Goal: Task Accomplishment & Management: Manage account settings

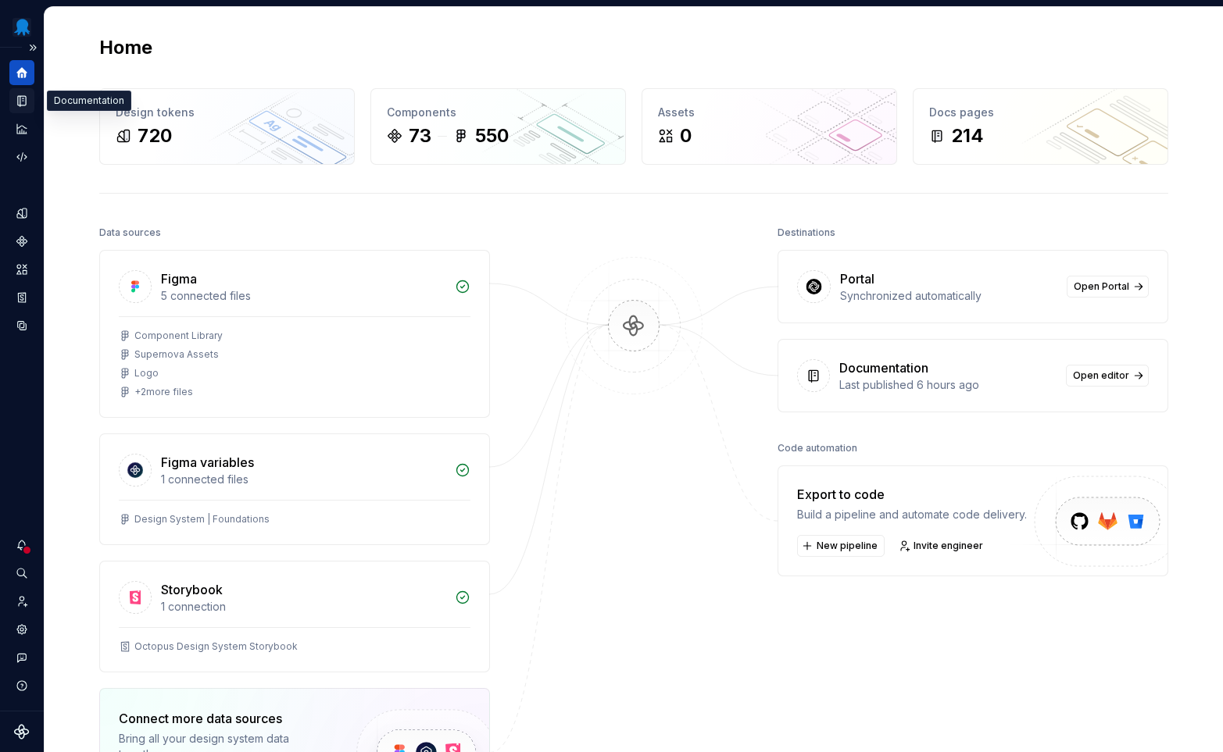
click at [27, 102] on icon "Documentation" at bounding box center [22, 101] width 14 height 14
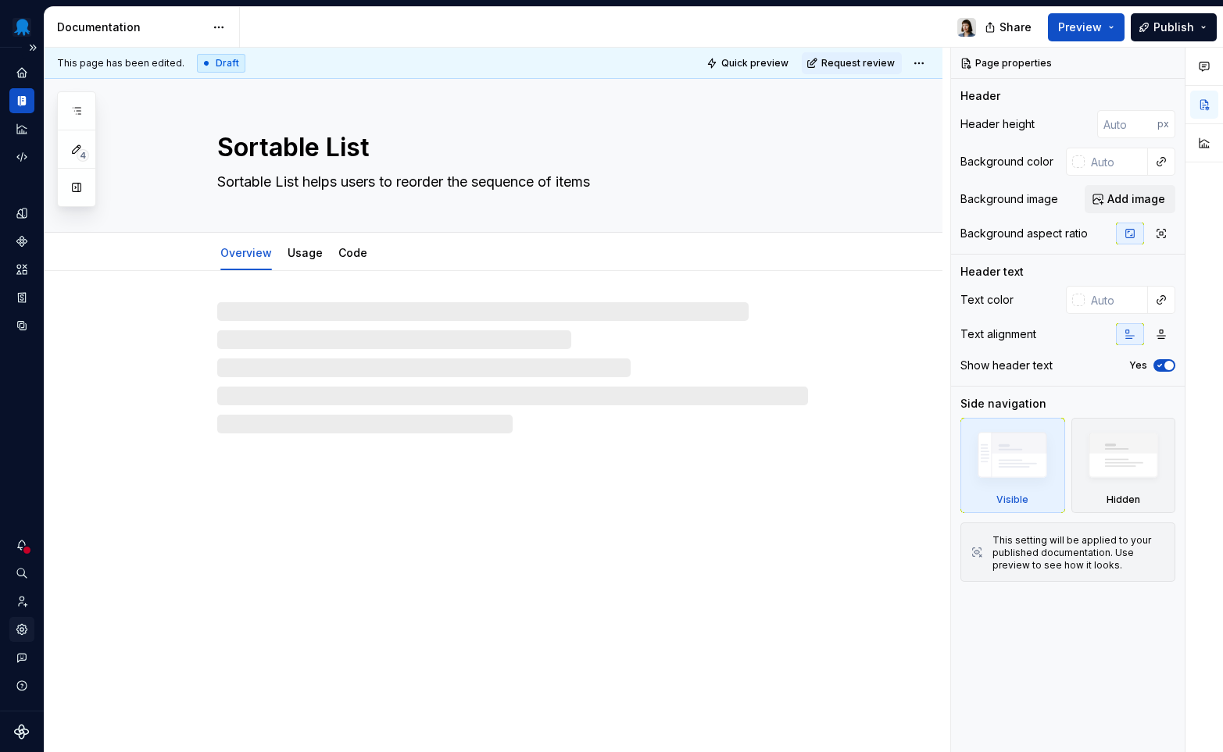
click at [26, 623] on icon "Settings" at bounding box center [22, 630] width 14 height 14
type textarea "*"
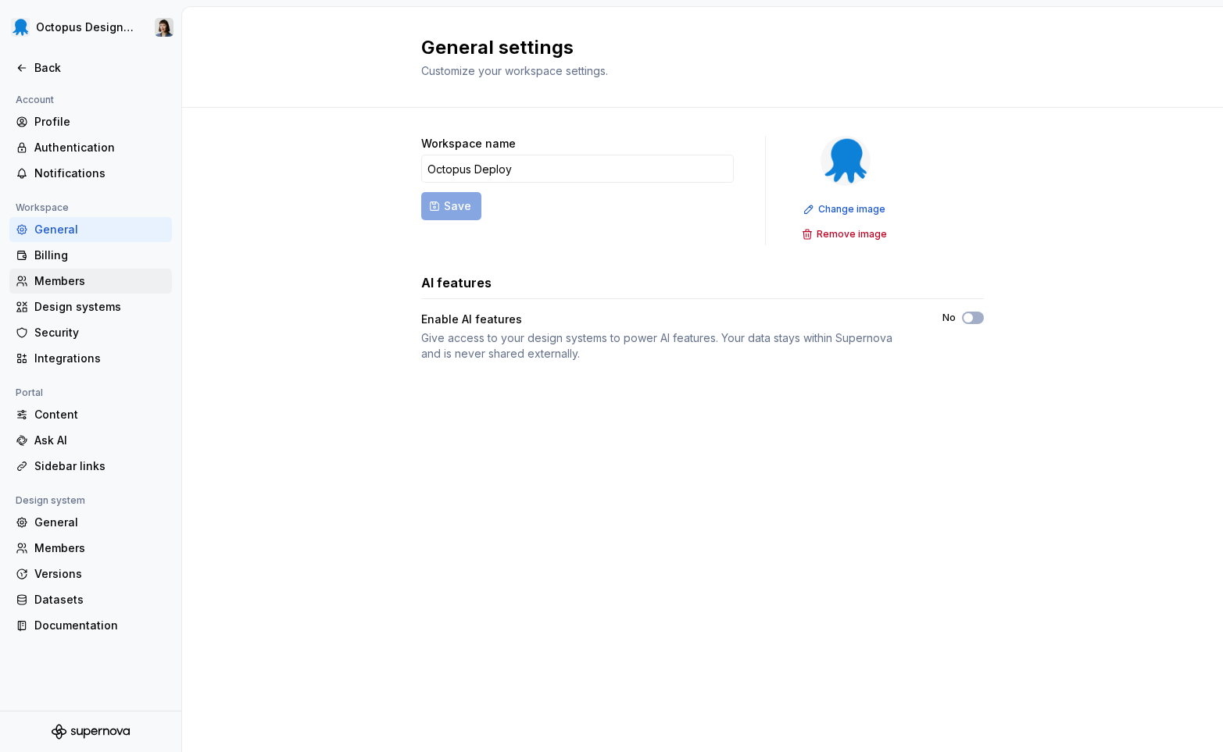
click at [65, 279] on div "Members" at bounding box center [99, 281] width 131 height 16
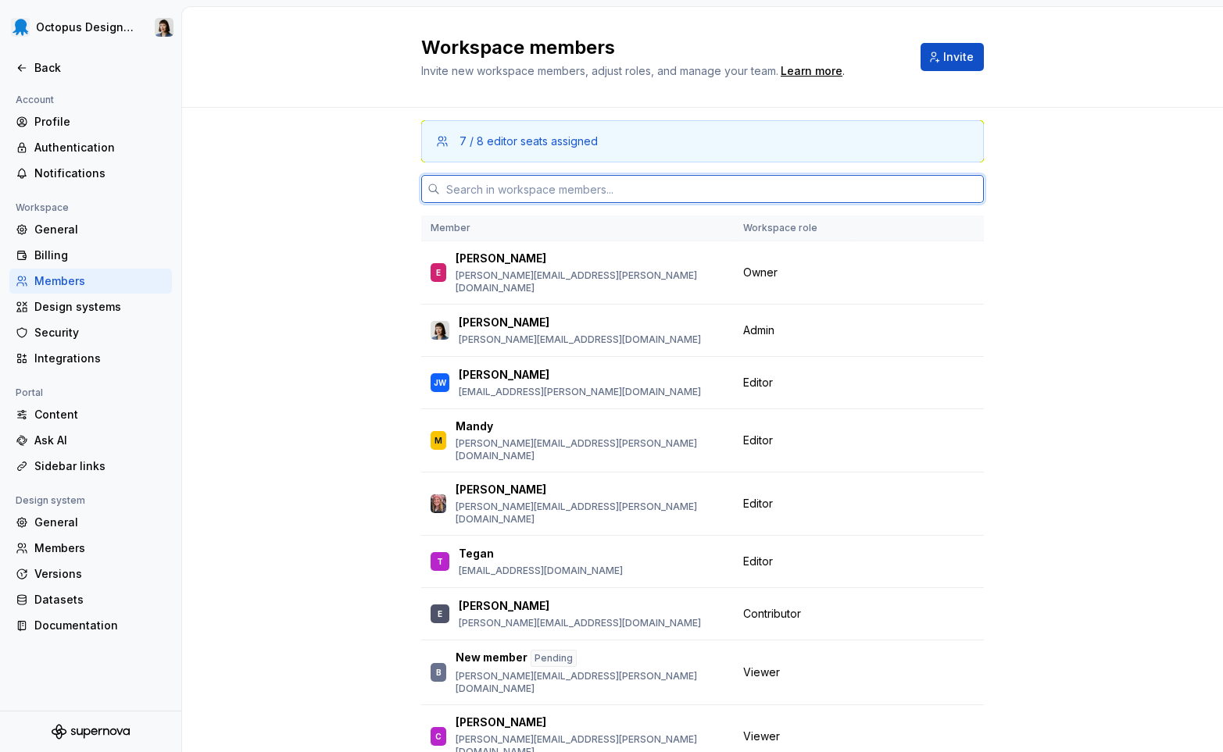
click at [632, 185] on input "text" at bounding box center [712, 189] width 544 height 28
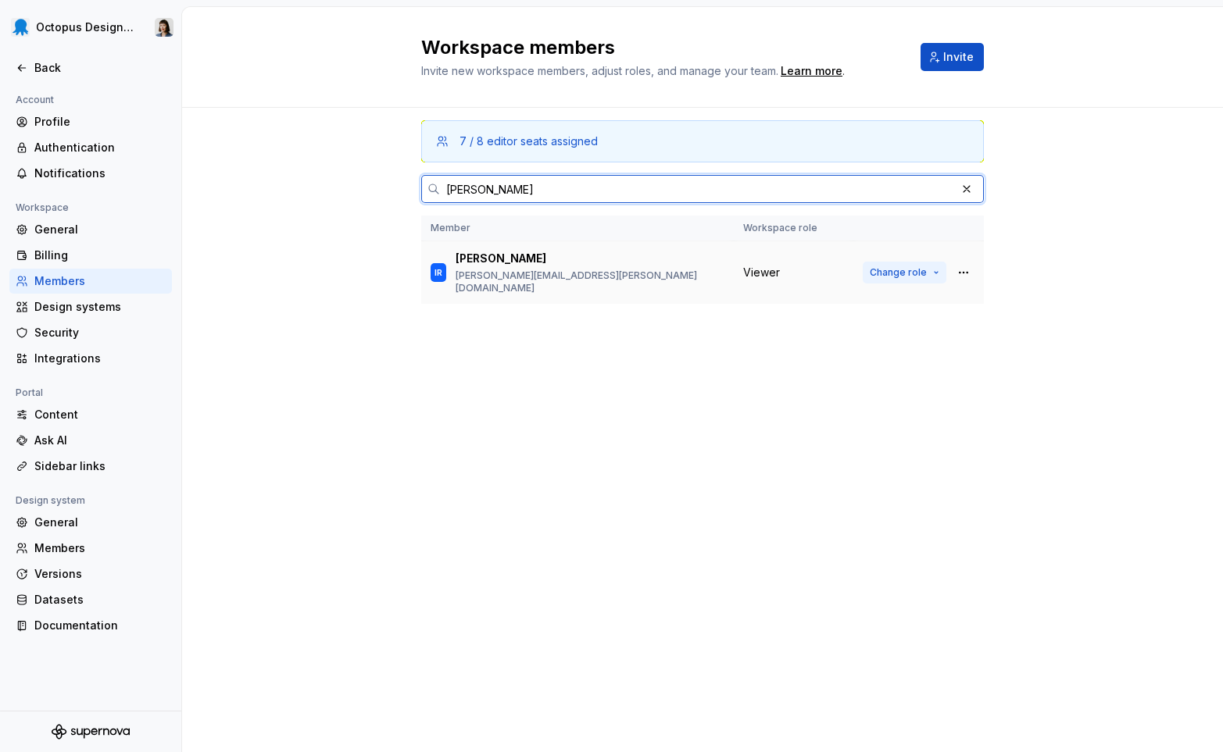
type input "[PERSON_NAME]"
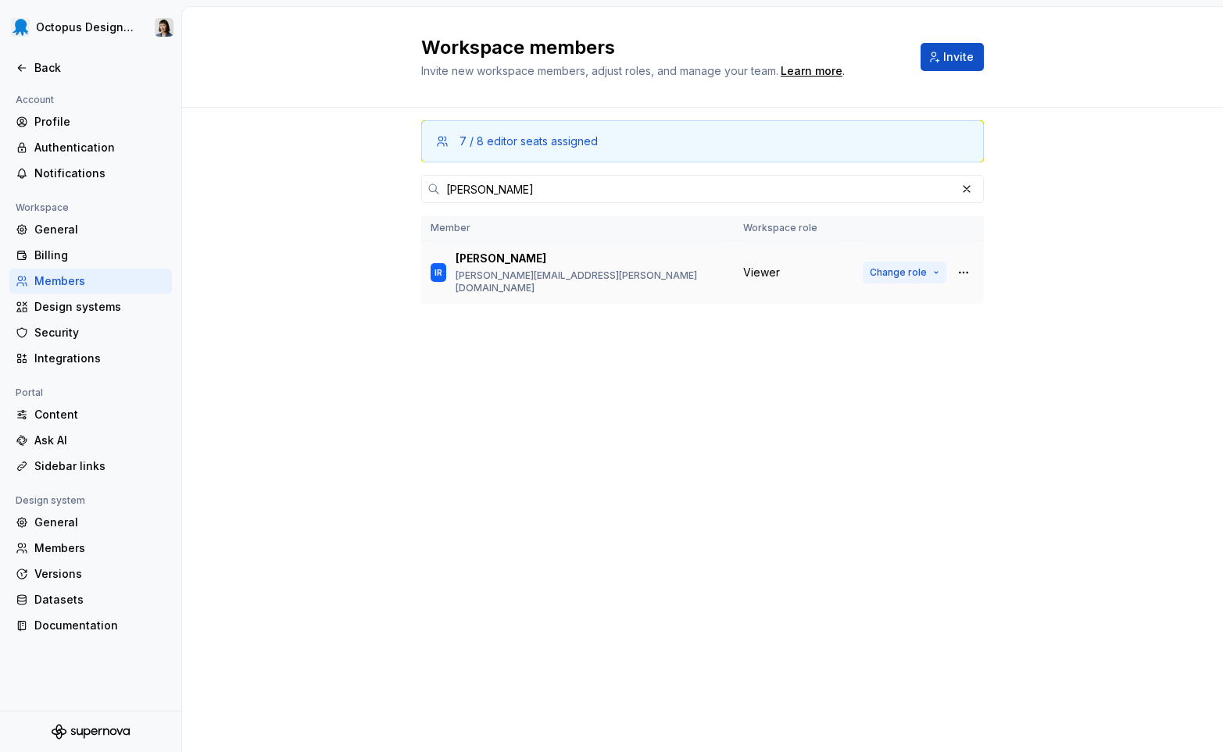
click at [913, 268] on span "Change role" at bounding box center [898, 272] width 57 height 13
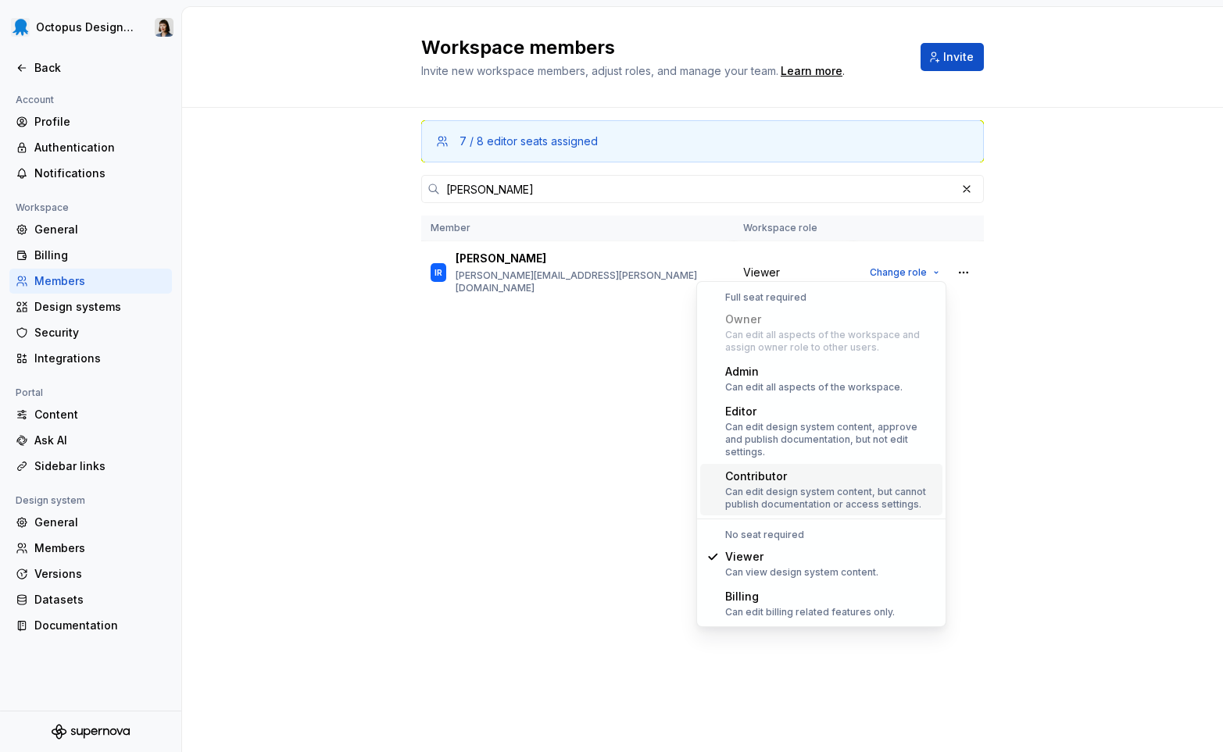
click at [911, 472] on div "Contributor" at bounding box center [830, 477] width 211 height 16
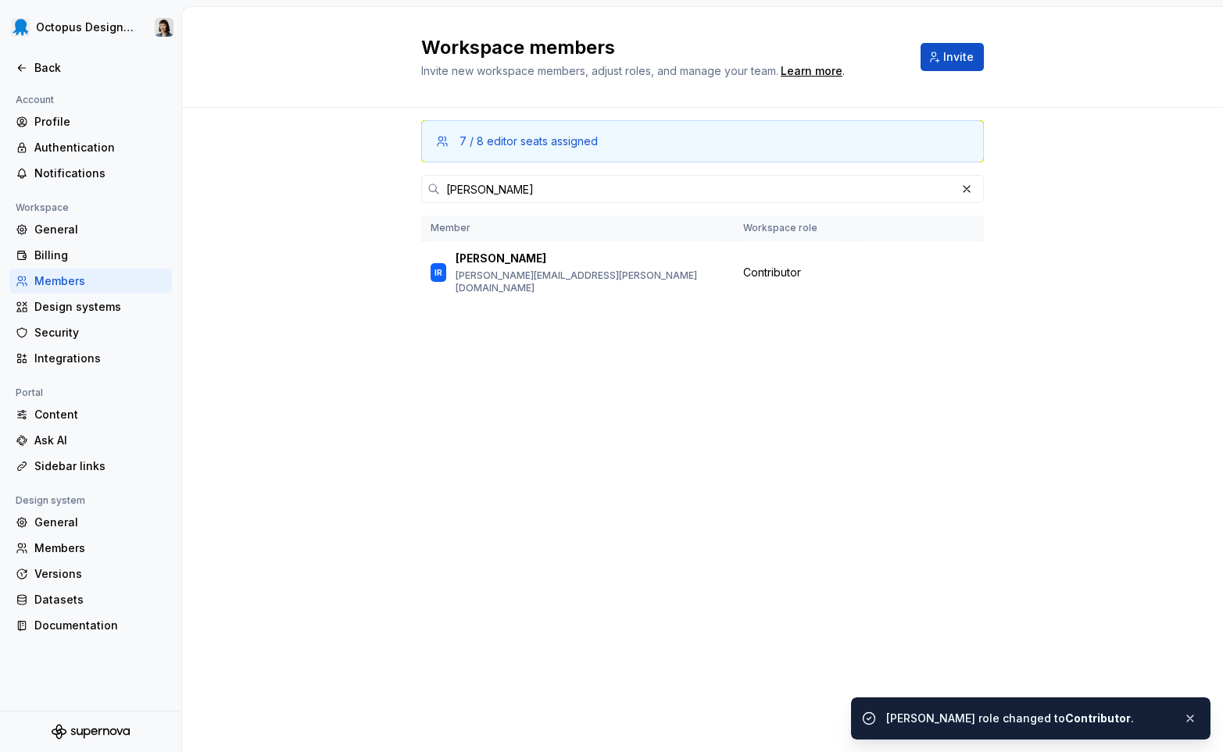
click at [555, 459] on div "7 / 8 editor seats assigned [PERSON_NAME] Member Workspace role IR [PERSON_NAME…" at bounding box center [702, 400] width 563 height 585
